Goal: Task Accomplishment & Management: Use online tool/utility

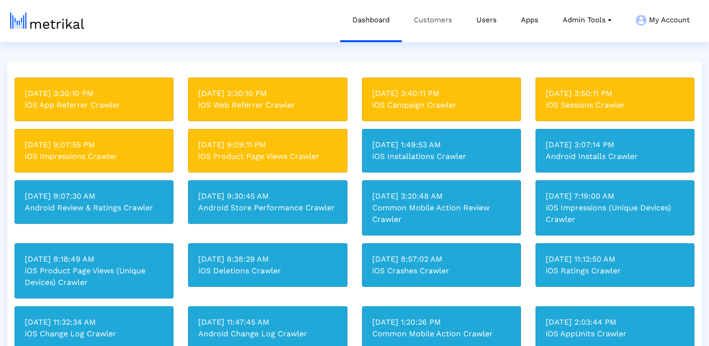
click at [426, 20] on link "Customers" at bounding box center [433, 20] width 63 height 40
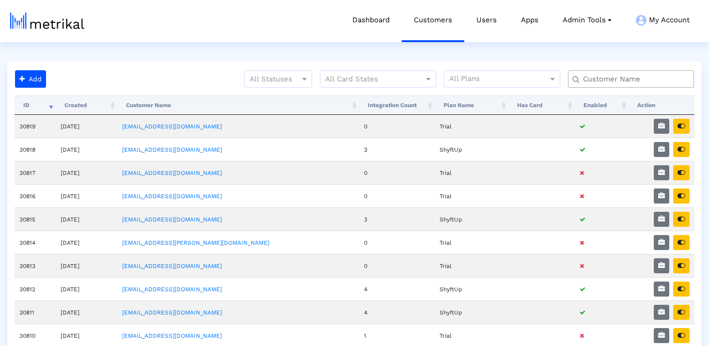
click at [611, 82] on input "text" at bounding box center [633, 79] width 114 height 10
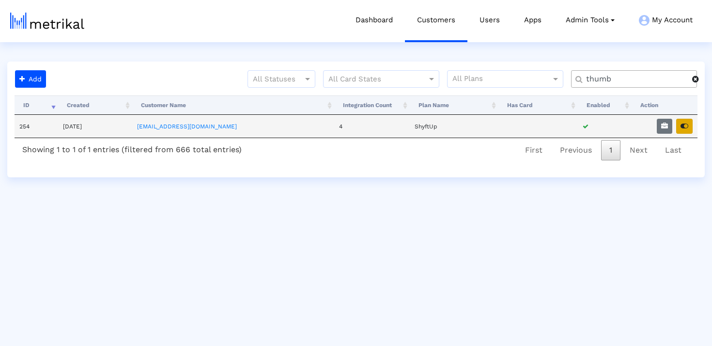
type input "thumb"
click at [688, 127] on icon "button" at bounding box center [685, 126] width 8 height 7
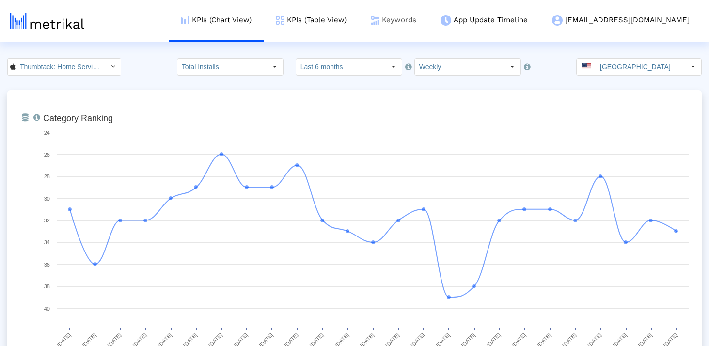
click at [428, 16] on link "Keywords" at bounding box center [394, 20] width 70 height 40
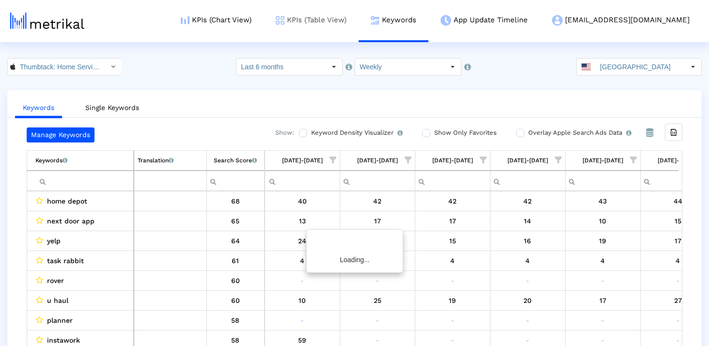
scroll to position [0, 1464]
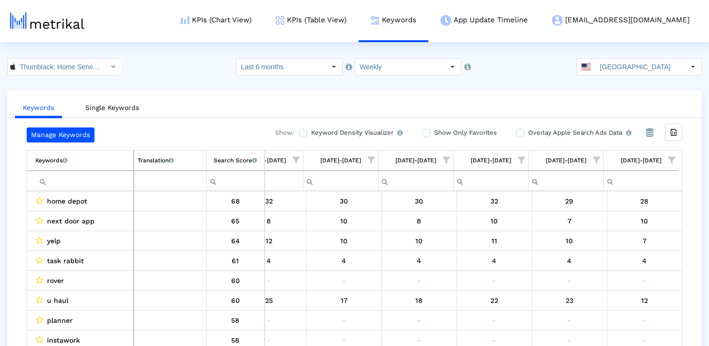
click at [73, 182] on input "Filter cell" at bounding box center [84, 181] width 98 height 16
paste input "hvac"
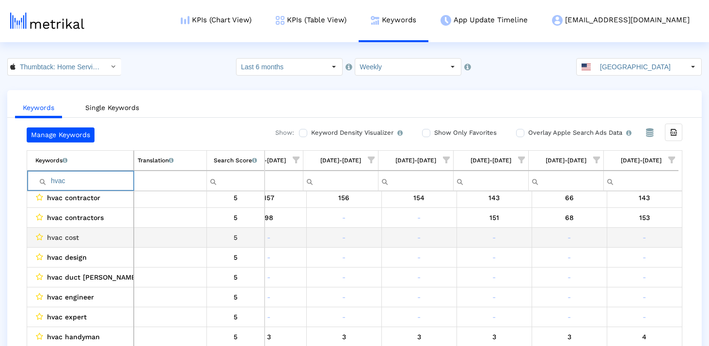
scroll to position [0, 0]
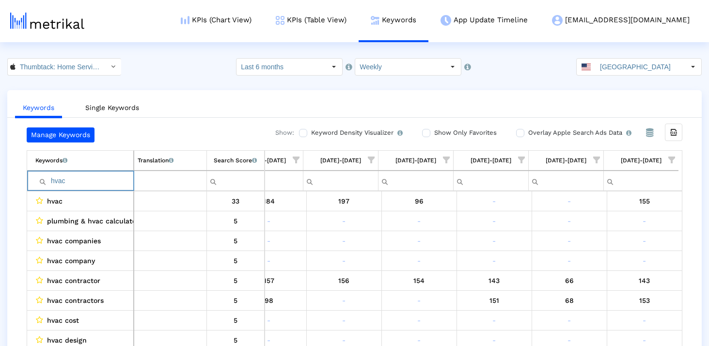
click at [93, 186] on input "hvac" at bounding box center [84, 181] width 98 height 16
paste input "inspection"
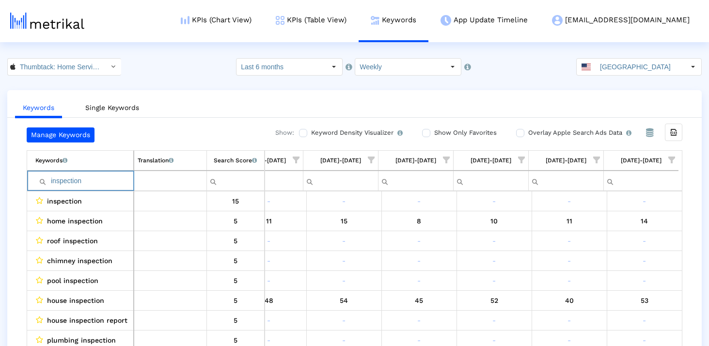
click at [79, 180] on input "inspection" at bounding box center [84, 181] width 98 height 16
paste input "constru"
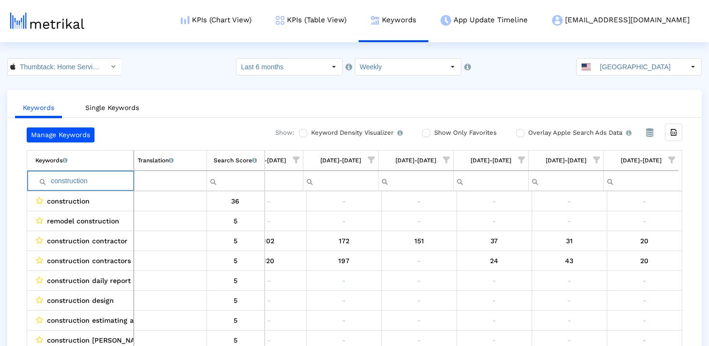
click at [110, 185] on input "construction" at bounding box center [84, 181] width 98 height 16
paste input "repair"
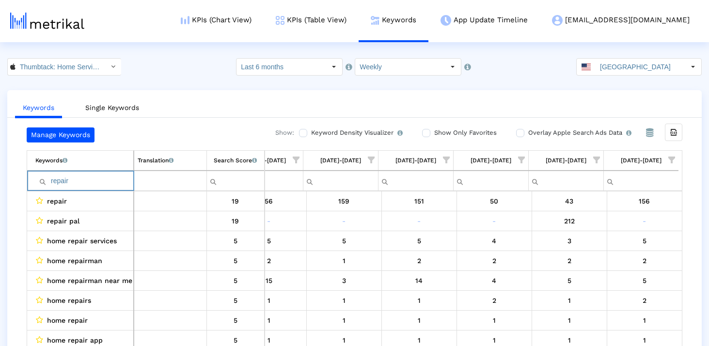
click at [106, 179] on input "repair" at bounding box center [84, 181] width 98 height 16
paste input "[DOMAIN_NAME]"
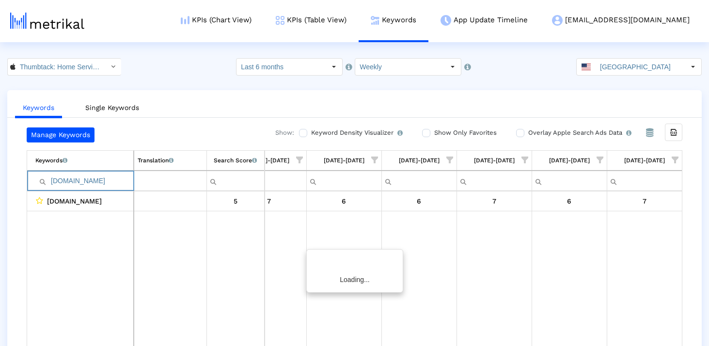
scroll to position [0, 1461]
click at [64, 180] on input "[DOMAIN_NAME]" at bounding box center [84, 181] width 98 height 16
paste input "elper"
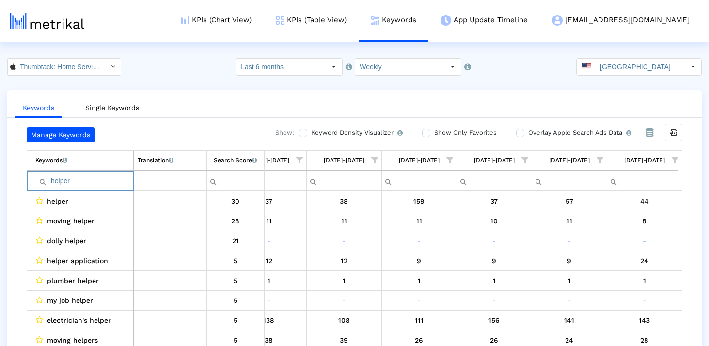
click at [90, 187] on input "helper" at bounding box center [84, 181] width 98 height 16
paste input "lawnstart"
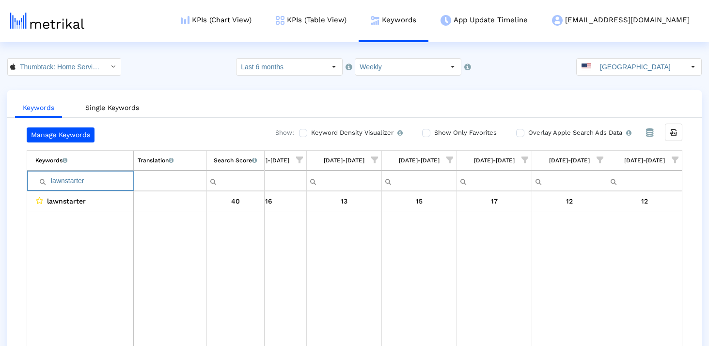
click at [80, 178] on input "lawnstarter" at bounding box center [84, 181] width 98 height 16
paste input "manag"
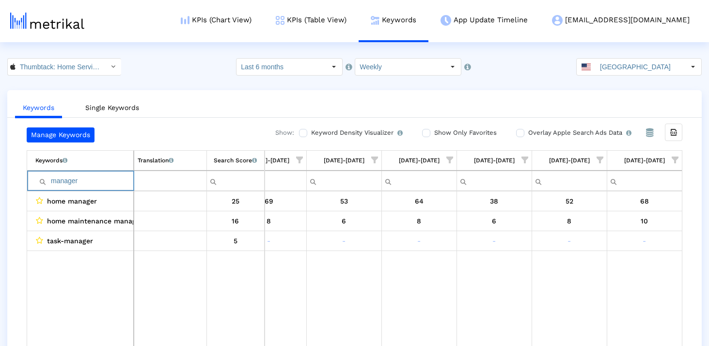
click at [118, 177] on input "manager" at bounding box center [84, 181] width 98 height 16
paste input "yardi"
click at [101, 183] on input "yardi" at bounding box center [84, 181] width 98 height 16
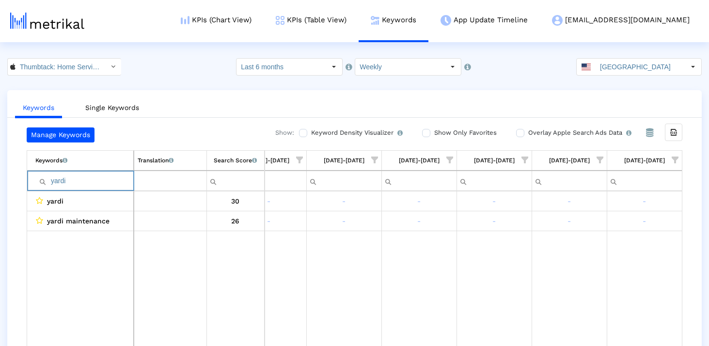
click at [101, 183] on input "yardi" at bounding box center [84, 181] width 98 height 16
paste input "organization"
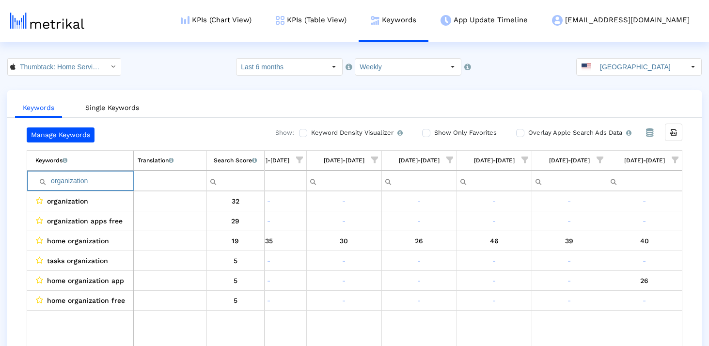
click at [95, 179] on input "organization" at bounding box center [84, 181] width 98 height 16
paste input "[PERSON_NAME]"
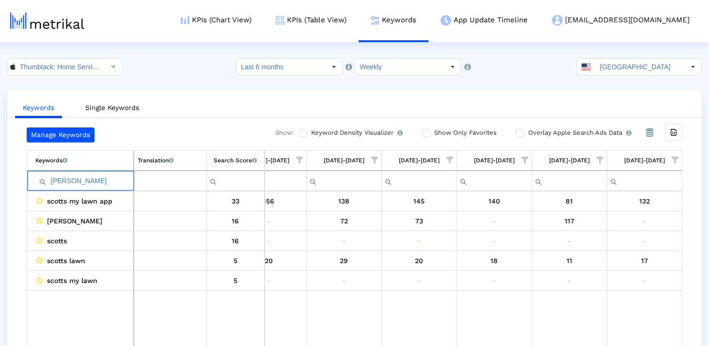
click at [90, 177] on input "[PERSON_NAME]" at bounding box center [84, 181] width 98 height 16
paste input "delivery"
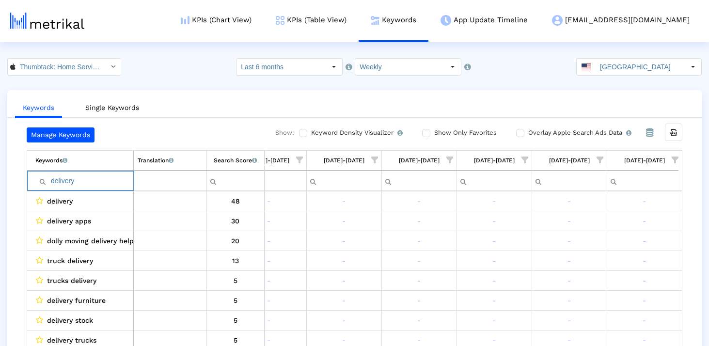
click at [93, 187] on input "delivery" at bounding box center [84, 181] width 98 height 16
paste input "roofing"
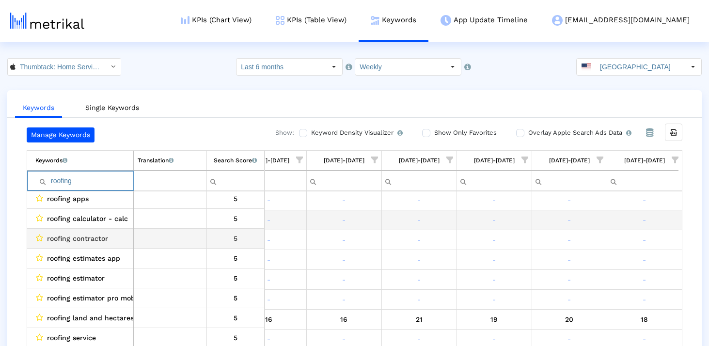
scroll to position [140, 0]
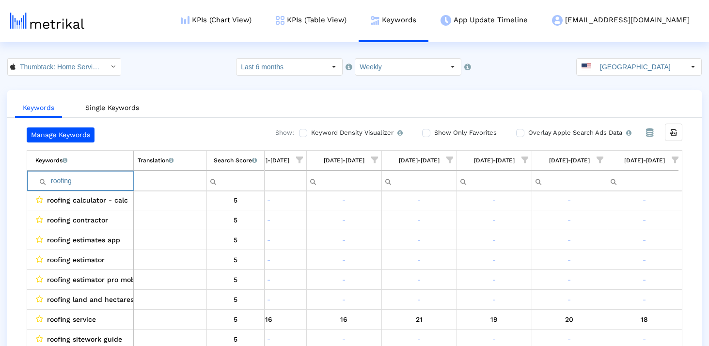
click at [113, 181] on input "roofing" at bounding box center [84, 181] width 98 height 16
paste input "spr"
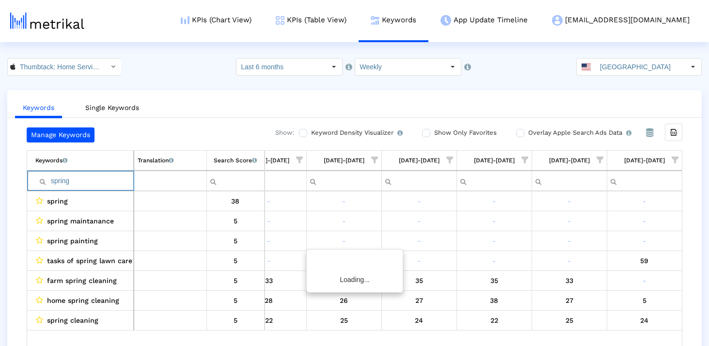
scroll to position [0, 0]
click at [99, 177] on input "spring" at bounding box center [84, 181] width 98 height 16
paste input "idea"
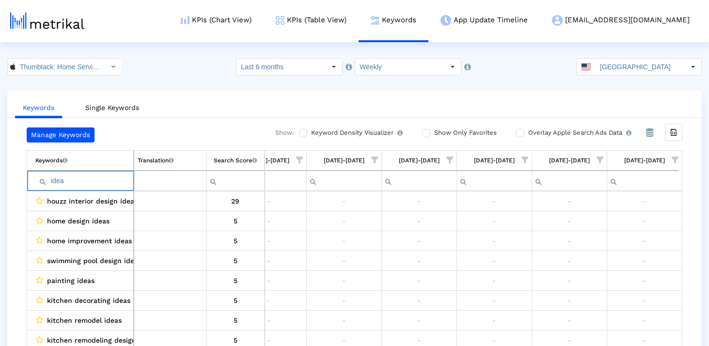
click at [83, 189] on td "idea" at bounding box center [80, 181] width 107 height 20
click at [79, 184] on input "idea" at bounding box center [84, 181] width 98 height 16
paste input "wedding"
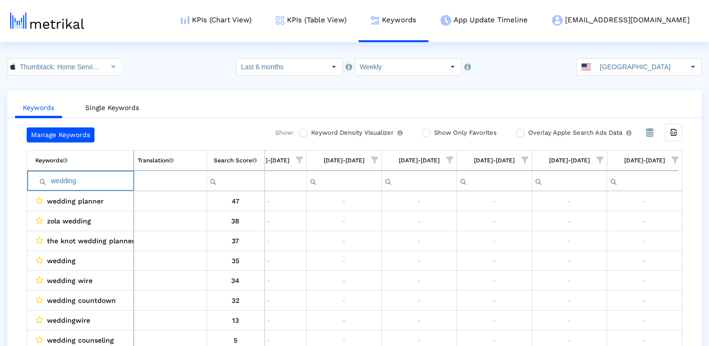
click at [83, 181] on input "wedding" at bounding box center [84, 181] width 98 height 16
paste input "junk"
click at [96, 176] on input "junk" at bounding box center [84, 181] width 98 height 16
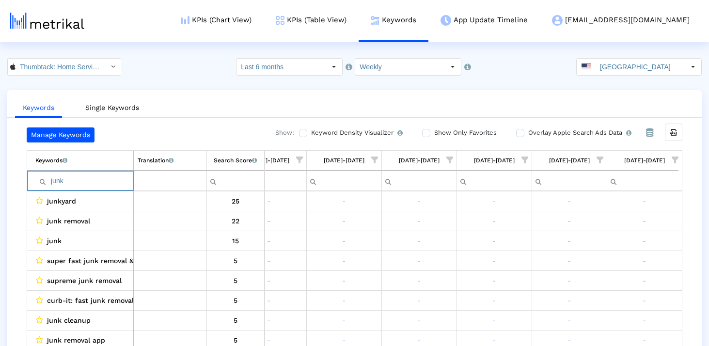
click at [96, 176] on input "junk" at bounding box center [84, 181] width 98 height 16
paste input "removal"
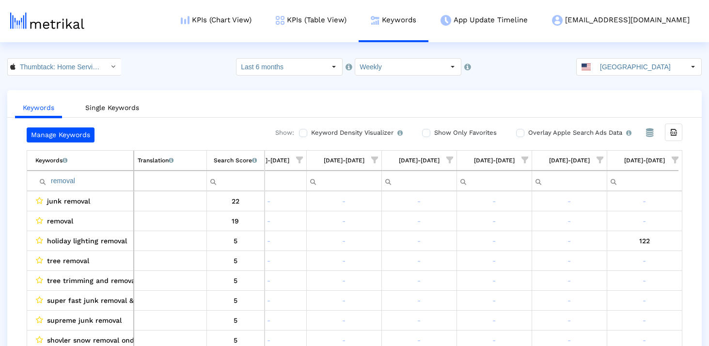
click at [94, 190] on td "removal" at bounding box center [80, 181] width 107 height 20
click at [94, 172] on td "removal" at bounding box center [80, 181] width 107 height 20
click at [94, 181] on input "removal" at bounding box center [84, 181] width 98 height 16
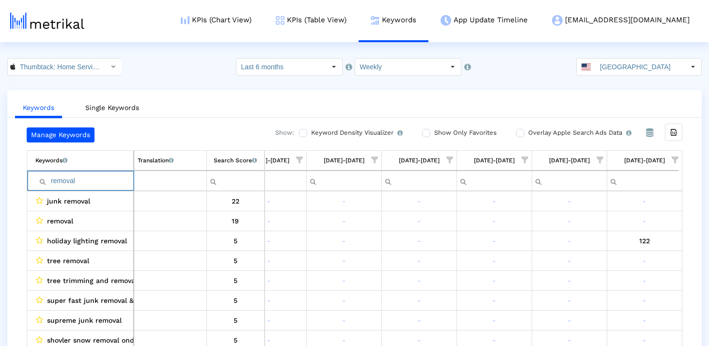
click at [94, 181] on input "removal" at bounding box center [84, 181] width 98 height 16
paste input "deep"
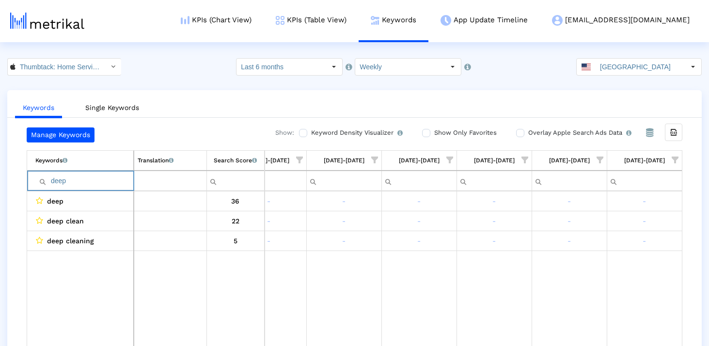
click at [111, 181] on input "deep" at bounding box center [84, 181] width 98 height 16
paste input "repairmen"
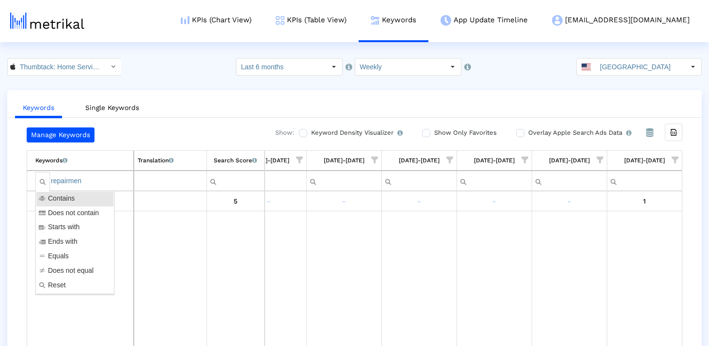
click at [59, 182] on input "repairmen" at bounding box center [84, 181] width 98 height 16
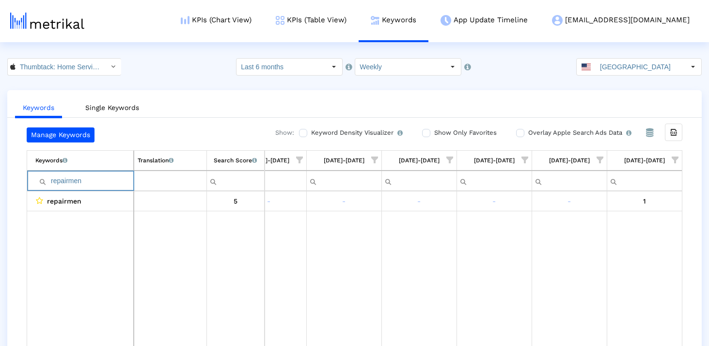
click at [59, 182] on input "repairmen" at bounding box center [84, 181] width 98 height 16
paste input "[DOMAIN_NAME]"
drag, startPoint x: 85, startPoint y: 182, endPoint x: 69, endPoint y: 183, distance: 15.5
click at [69, 183] on input "[DOMAIN_NAME]" at bounding box center [84, 181] width 98 height 16
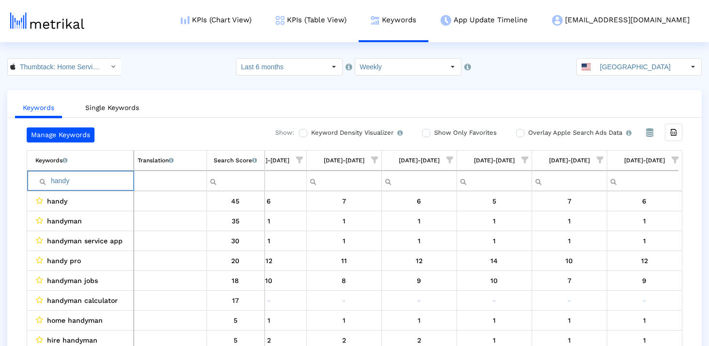
click at [87, 182] on input "handy" at bounding box center [84, 181] width 98 height 16
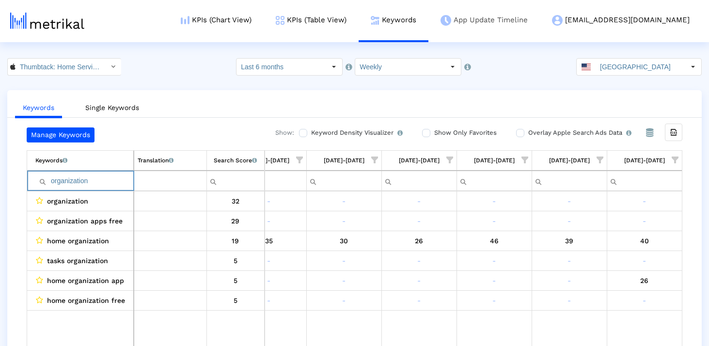
type input "organization"
click at [85, 187] on input "organization" at bounding box center [84, 181] width 98 height 16
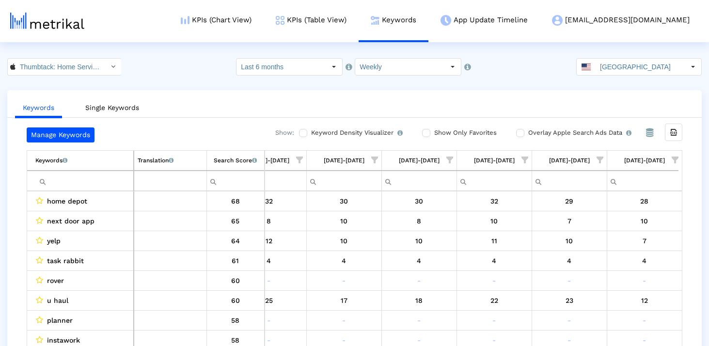
click at [2, 187] on div "Keywords Single Keywords Manage Keywords Show: Keyword Density Visualizer Turn …" at bounding box center [354, 227] width 709 height 275
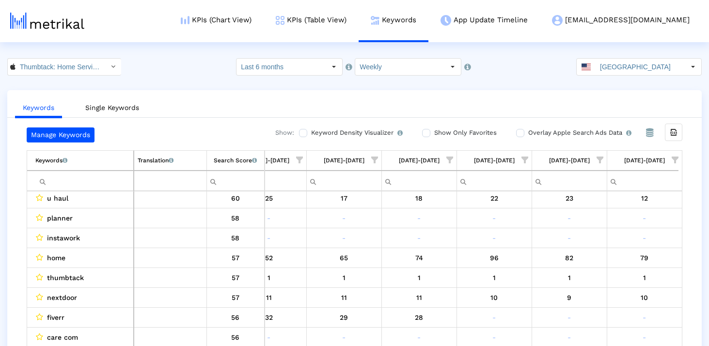
click at [73, 178] on input "Filter cell" at bounding box center [84, 181] width 98 height 16
type input "depot"
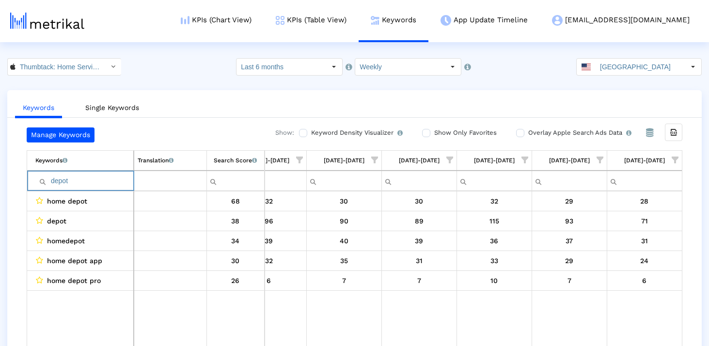
click at [72, 178] on input "depot" at bounding box center [84, 181] width 98 height 16
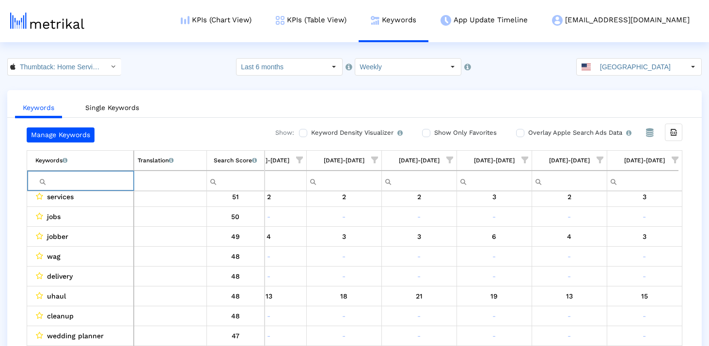
scroll to position [379, 0]
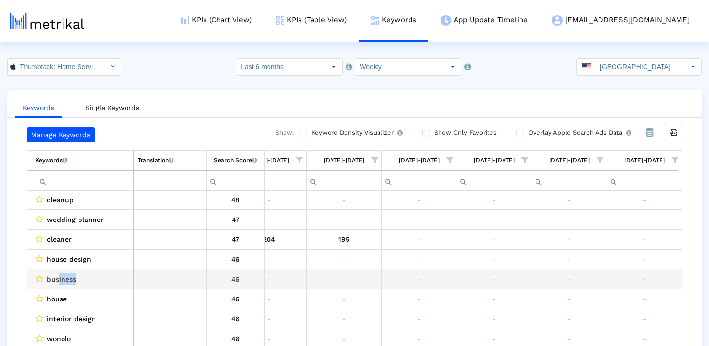
drag, startPoint x: 86, startPoint y: 280, endPoint x: 58, endPoint y: 278, distance: 28.6
click at [58, 279] on div "business" at bounding box center [82, 279] width 95 height 13
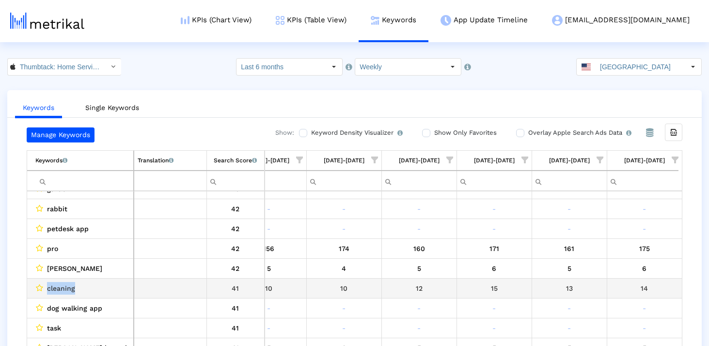
drag, startPoint x: 88, startPoint y: 287, endPoint x: 47, endPoint y: 288, distance: 41.2
click at [47, 288] on div "cleaning" at bounding box center [82, 288] width 95 height 13
copy span "cleaning"
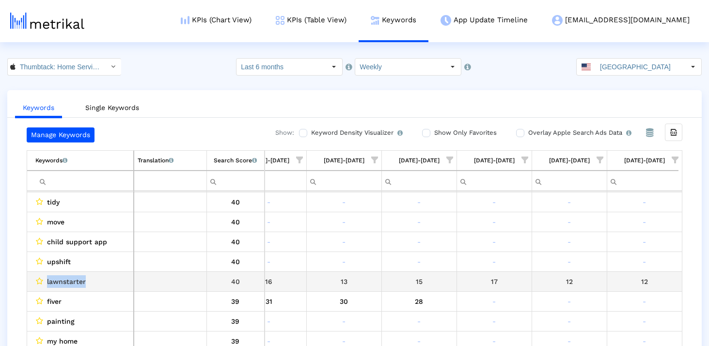
drag, startPoint x: 91, startPoint y: 281, endPoint x: 45, endPoint y: 281, distance: 46.5
click at [45, 281] on div "lawnstarter" at bounding box center [82, 281] width 95 height 13
copy div "lawnstarter"
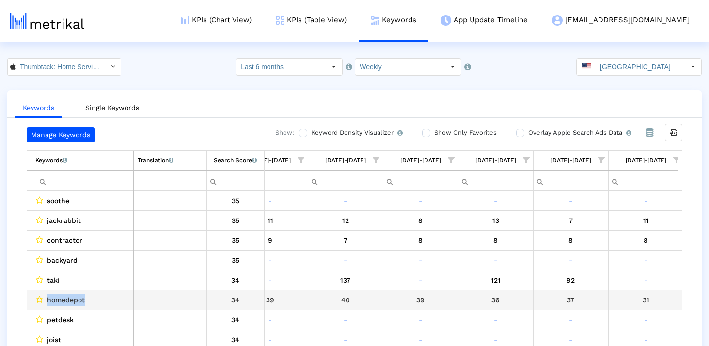
drag, startPoint x: 89, startPoint y: 301, endPoint x: 45, endPoint y: 301, distance: 43.6
click at [45, 301] on div "homedepot" at bounding box center [82, 300] width 95 height 13
copy span "homedepot"
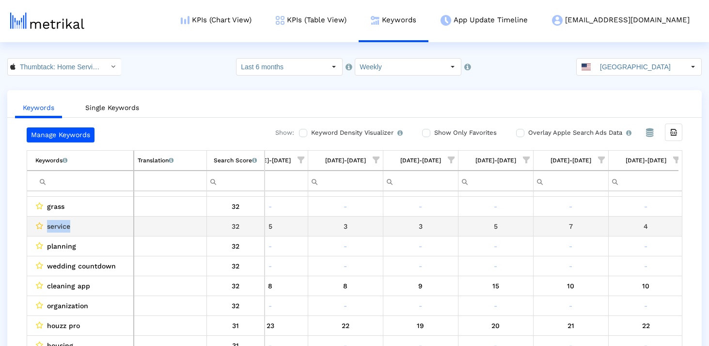
drag, startPoint x: 71, startPoint y: 224, endPoint x: 42, endPoint y: 224, distance: 29.1
click at [42, 224] on div "service" at bounding box center [82, 226] width 95 height 13
copy div "service"
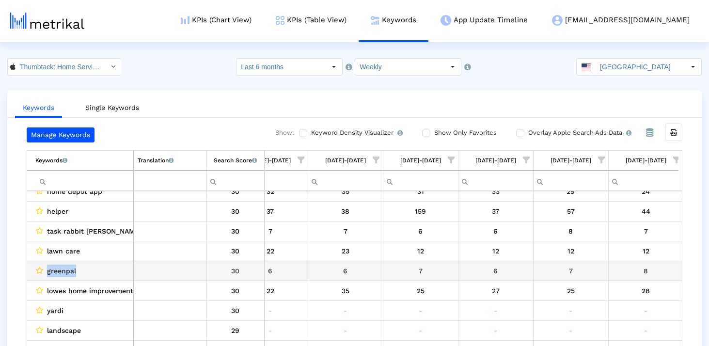
drag, startPoint x: 79, startPoint y: 269, endPoint x: 42, endPoint y: 268, distance: 36.4
click at [42, 268] on div "greenpal" at bounding box center [82, 271] width 95 height 13
copy div "greenpal"
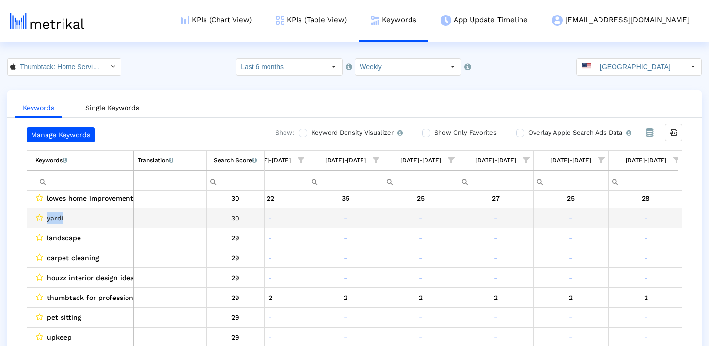
drag, startPoint x: 80, startPoint y: 221, endPoint x: 34, endPoint y: 221, distance: 45.6
click at [34, 221] on td "yardi" at bounding box center [80, 218] width 107 height 20
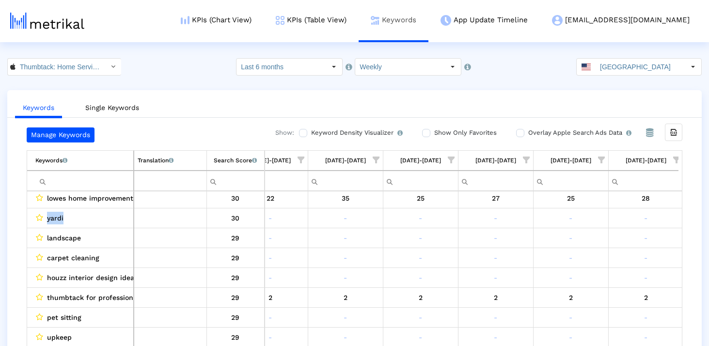
copy div "yardi"
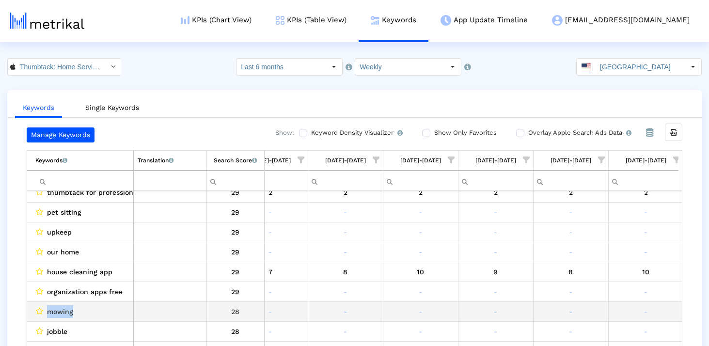
drag, startPoint x: 84, startPoint y: 309, endPoint x: 45, endPoint y: 310, distance: 39.3
click at [45, 310] on div "mowing" at bounding box center [82, 311] width 95 height 13
copy span "mowing"
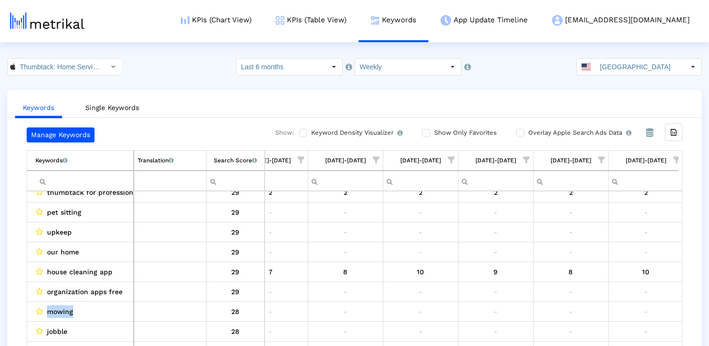
click at [86, 181] on input "Filter cell" at bounding box center [84, 181] width 98 height 16
paste input "mowing"
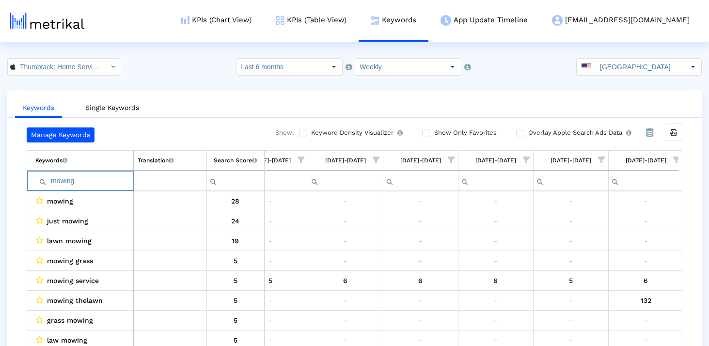
click at [96, 180] on input "mowing" at bounding box center [84, 181] width 98 height 16
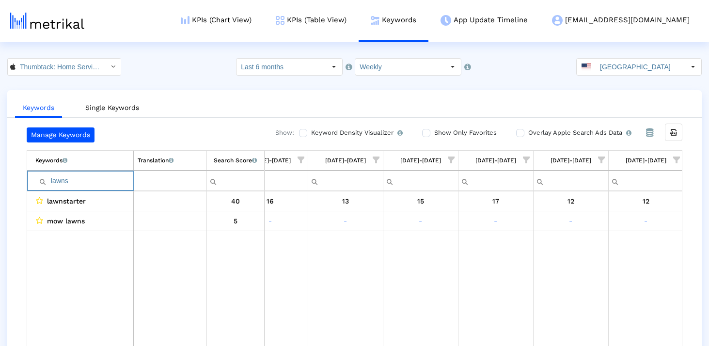
type input "lawns"
click at [83, 181] on input "lawns" at bounding box center [84, 181] width 98 height 16
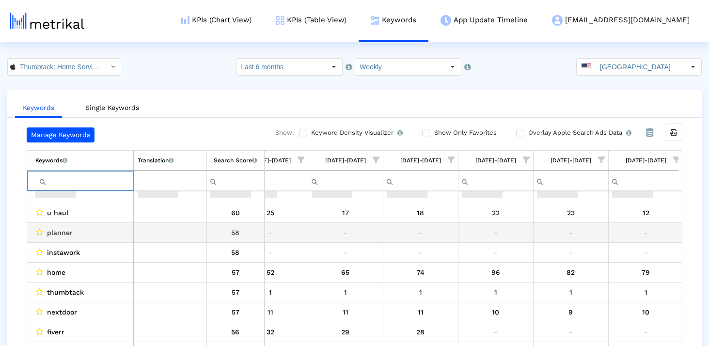
scroll to position [105, 0]
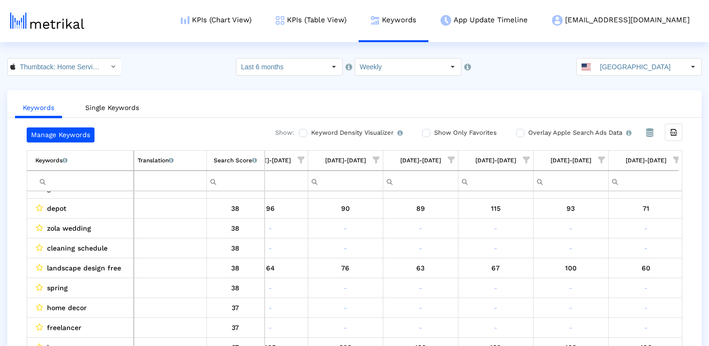
click at [675, 161] on span "Show filter options for column '08/31/25-09/06/25'" at bounding box center [676, 160] width 7 height 7
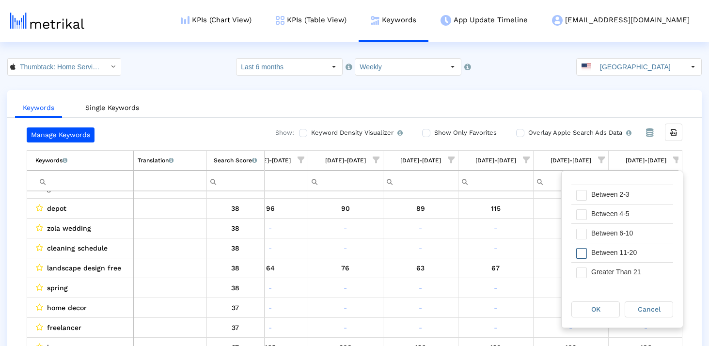
click at [581, 251] on span "Filter options" at bounding box center [581, 253] width 11 height 11
click at [585, 308] on div "OK" at bounding box center [595, 309] width 47 height 15
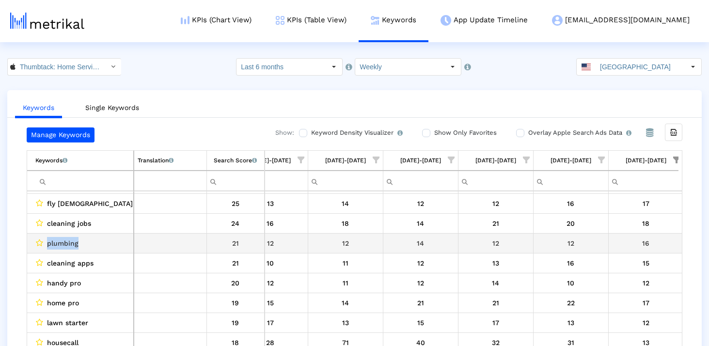
drag, startPoint x: 83, startPoint y: 245, endPoint x: 32, endPoint y: 245, distance: 51.4
click at [32, 245] on td "plumbing" at bounding box center [80, 243] width 107 height 20
copy div "plumbing"
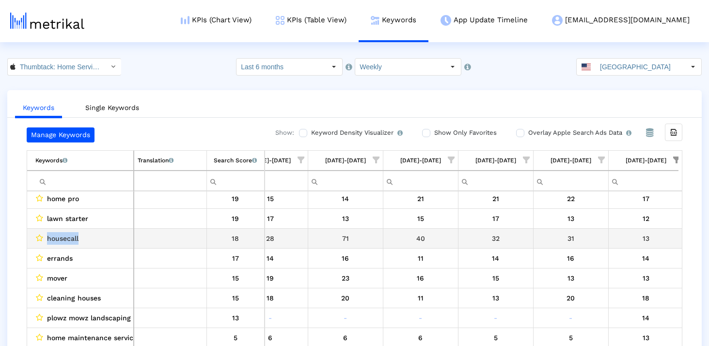
drag, startPoint x: 81, startPoint y: 236, endPoint x: 46, endPoint y: 236, distance: 34.9
click at [46, 236] on div "housecall" at bounding box center [82, 238] width 95 height 13
copy span "housecall"
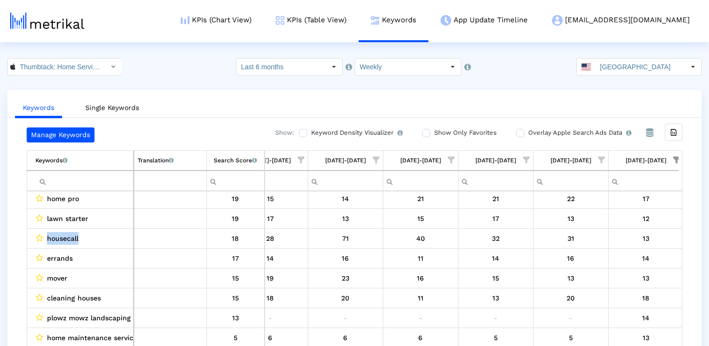
click at [677, 161] on span "Show filter options for column '08/31/25-09/06/25'" at bounding box center [676, 160] width 7 height 7
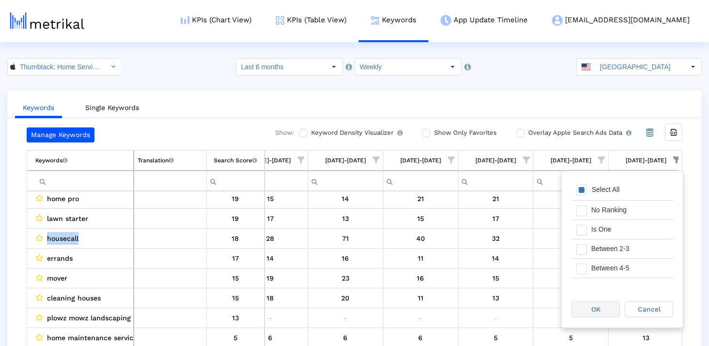
click at [595, 307] on span "OK" at bounding box center [595, 309] width 9 height 8
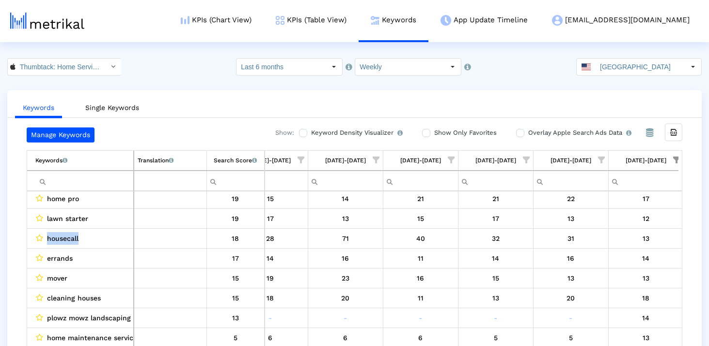
click at [678, 162] on span "Show filter options for column '08/31/25-09/06/25'" at bounding box center [676, 160] width 7 height 7
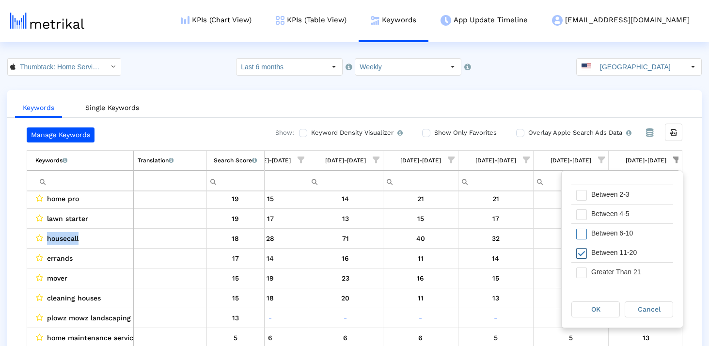
click at [586, 252] on span "Filter options" at bounding box center [581, 253] width 11 height 11
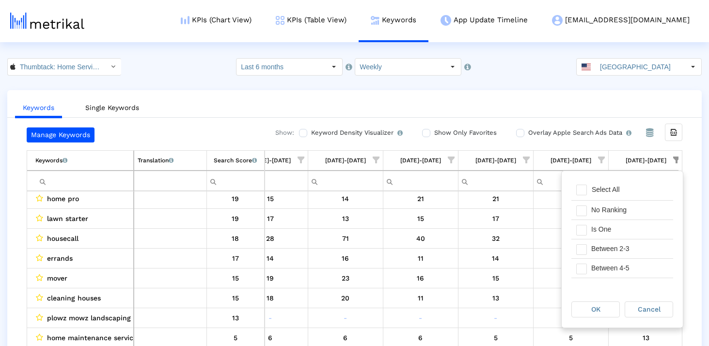
click at [588, 193] on div "Select All" at bounding box center [606, 190] width 38 height 8
click at [602, 308] on div "OK" at bounding box center [595, 309] width 47 height 15
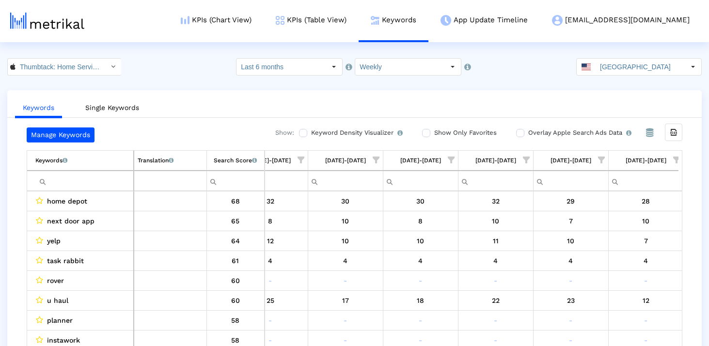
click at [603, 160] on span "Show filter options for column '08/24/25-08/30/25'" at bounding box center [601, 160] width 7 height 7
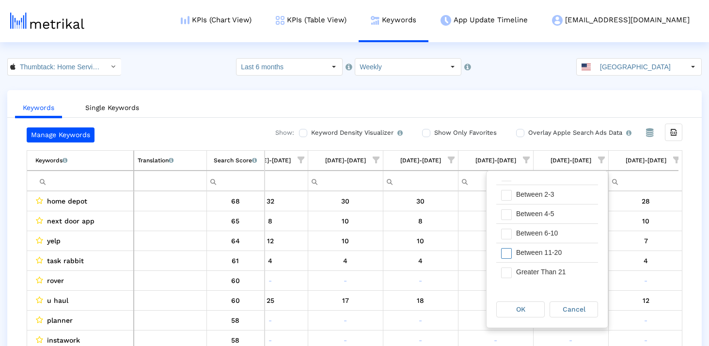
click at [500, 248] on div "Filter options" at bounding box center [503, 252] width 15 height 19
click at [502, 232] on span "Filter options" at bounding box center [506, 234] width 11 height 11
click at [510, 311] on div "OK" at bounding box center [520, 309] width 47 height 15
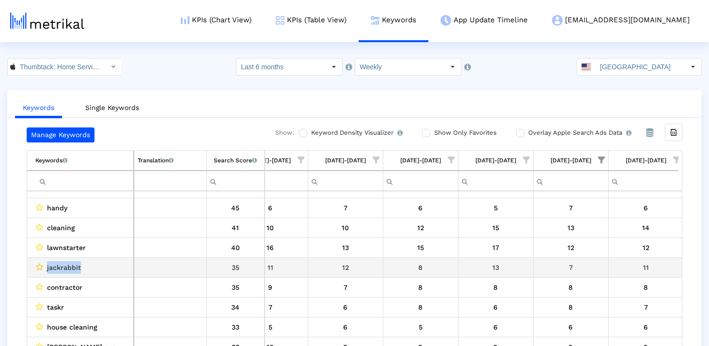
drag, startPoint x: 82, startPoint y: 266, endPoint x: 42, endPoint y: 267, distance: 40.7
click at [42, 267] on div "jackrabbit" at bounding box center [82, 267] width 95 height 13
copy div "jackrabbit"
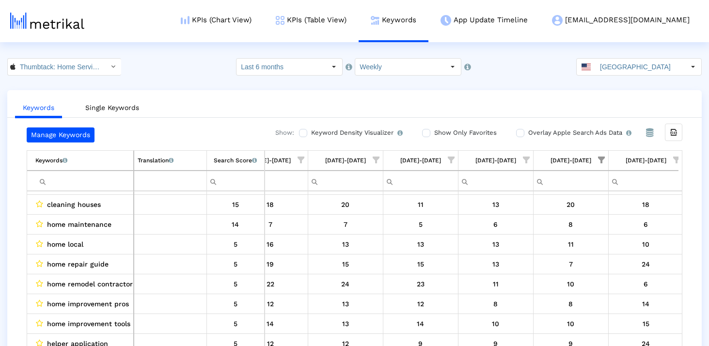
click at [601, 157] on span "Show filter options for column '08/24/25-08/30/25'" at bounding box center [601, 160] width 7 height 7
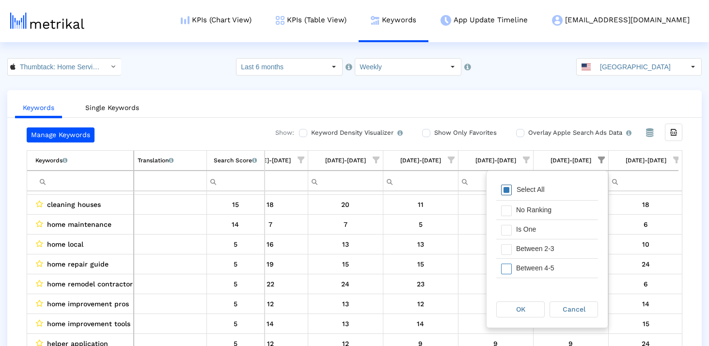
click at [509, 192] on span "Filter options" at bounding box center [506, 190] width 11 height 11
click at [529, 303] on div "OK" at bounding box center [520, 309] width 47 height 15
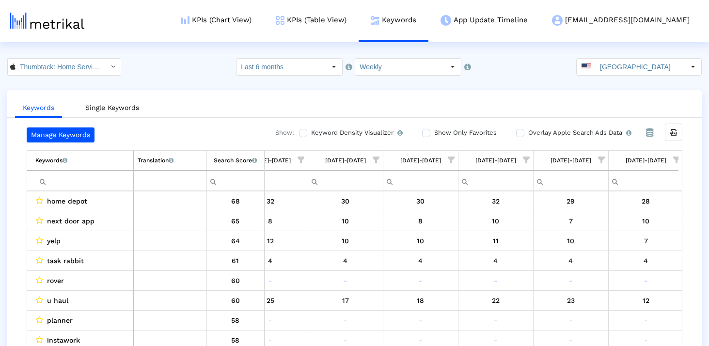
click at [526, 158] on span "Show filter options for column '08/17/25-08/23/25'" at bounding box center [526, 160] width 7 height 7
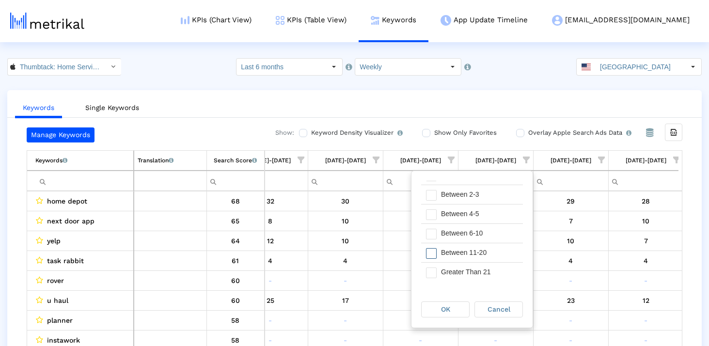
click at [431, 253] on span "Filter options" at bounding box center [431, 253] width 11 height 11
click at [431, 233] on span "Filter options" at bounding box center [431, 234] width 11 height 11
click at [433, 273] on span "Filter options" at bounding box center [431, 273] width 11 height 11
click at [433, 274] on span "Filter options" at bounding box center [431, 273] width 11 height 11
click at [433, 306] on div "OK" at bounding box center [445, 309] width 47 height 15
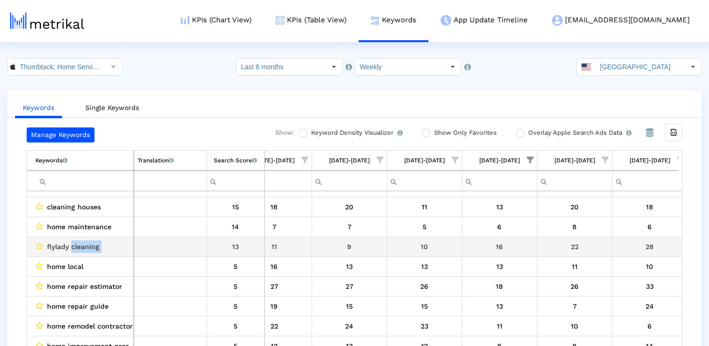
drag, startPoint x: 70, startPoint y: 249, endPoint x: 135, endPoint y: 249, distance: 64.5
click at [135, 249] on tr "flylady cleaning 13" at bounding box center [352, 247] width 651 height 20
